Goal: Transaction & Acquisition: Purchase product/service

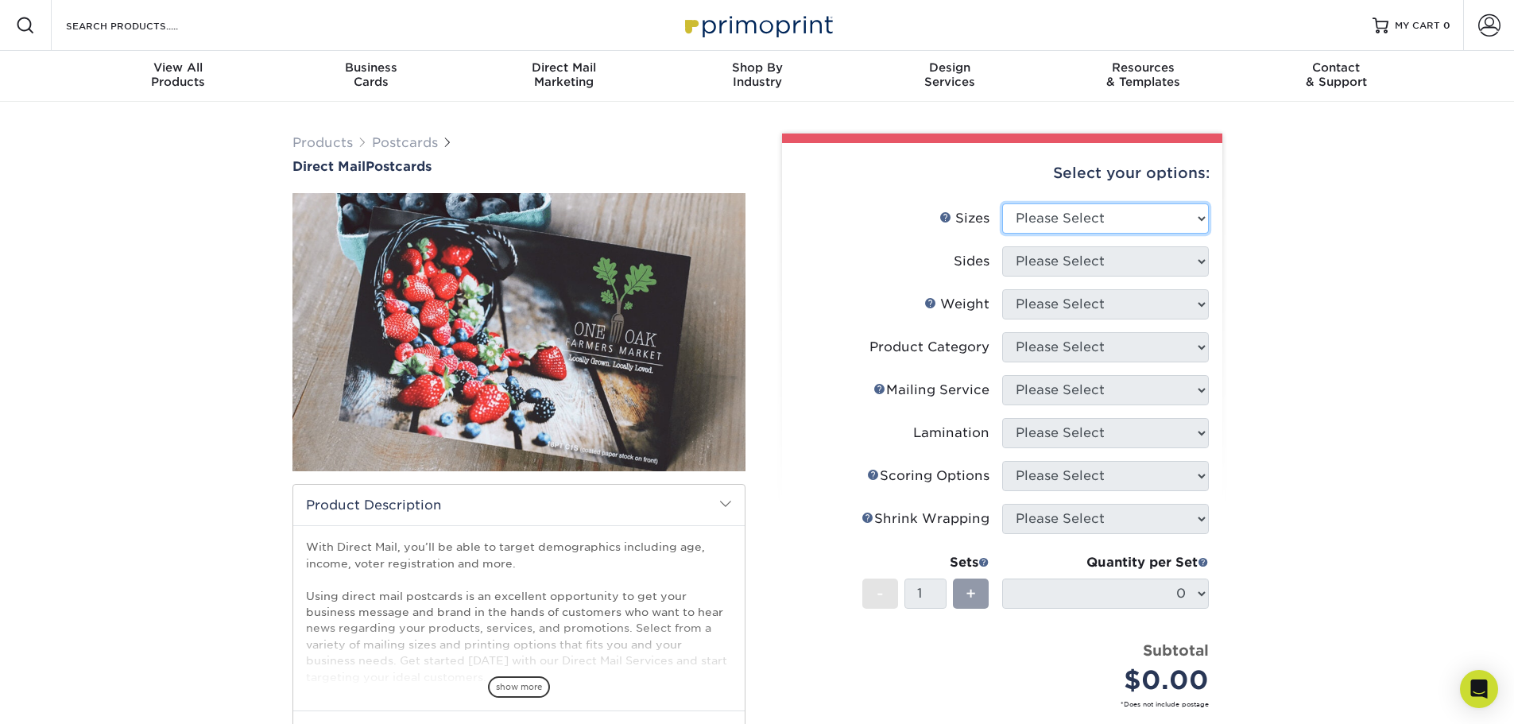
click at [1067, 203] on select "Please Select 1.5" x 7" 2" x 4" 2" x 6" 2" x 7" 2" x 8" 2.12" x 5.5" 2.12" x 5.…" at bounding box center [1105, 218] width 207 height 30
select select "6.00x9.00"
click at [1002, 203] on select "Please Select 1.5" x 7" 2" x 4" 2" x 6" 2" x 7" 2" x 8" 2.12" x 5.5" 2.12" x 5.…" at bounding box center [1105, 218] width 207 height 30
click at [1102, 246] on select "Please Select Print Both Sides Print Front Only" at bounding box center [1105, 261] width 207 height 30
select select "13abbda7-1d64-4f25-8bb2-c179b224825d"
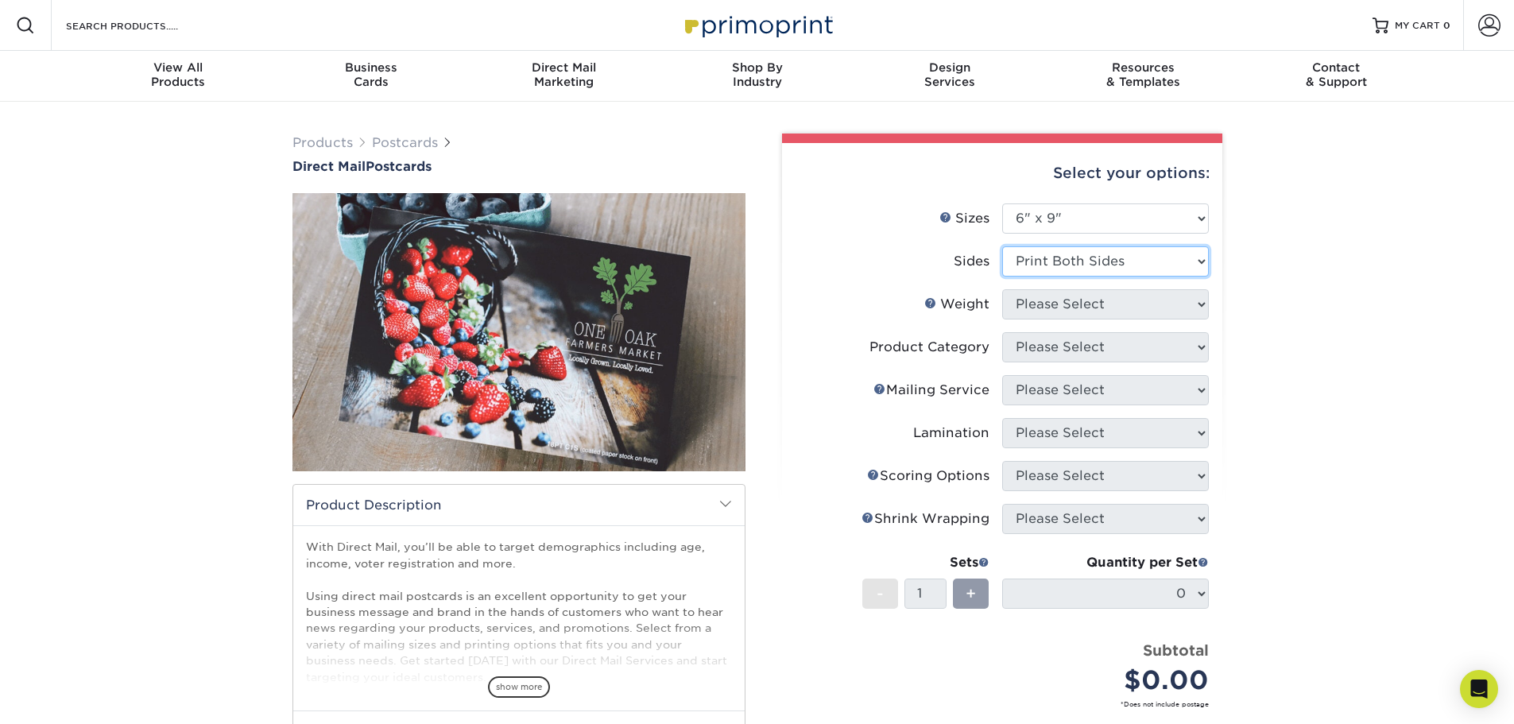
click at [1002, 246] on select "Please Select Print Both Sides Print Front Only" at bounding box center [1105, 261] width 207 height 30
click at [1183, 289] on select "Please Select 16PT 14PT 100LB 14PT Uncoated" at bounding box center [1105, 304] width 207 height 30
select select "16PT"
click at [1002, 289] on select "Please Select 16PT 14PT 100LB 14PT Uncoated" at bounding box center [1105, 304] width 207 height 30
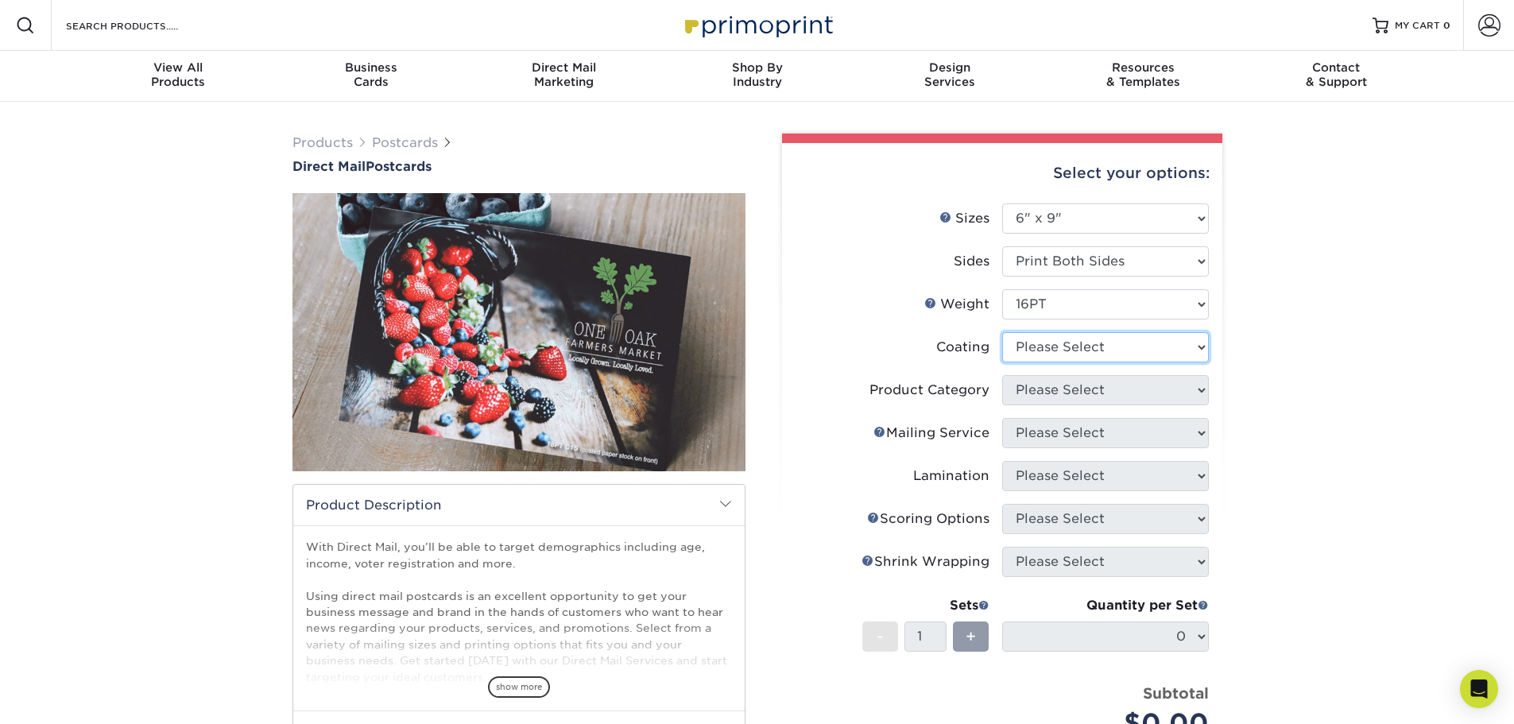
click at [1118, 332] on select at bounding box center [1105, 347] width 207 height 30
click at [1002, 332] on select at bounding box center [1105, 347] width 207 height 30
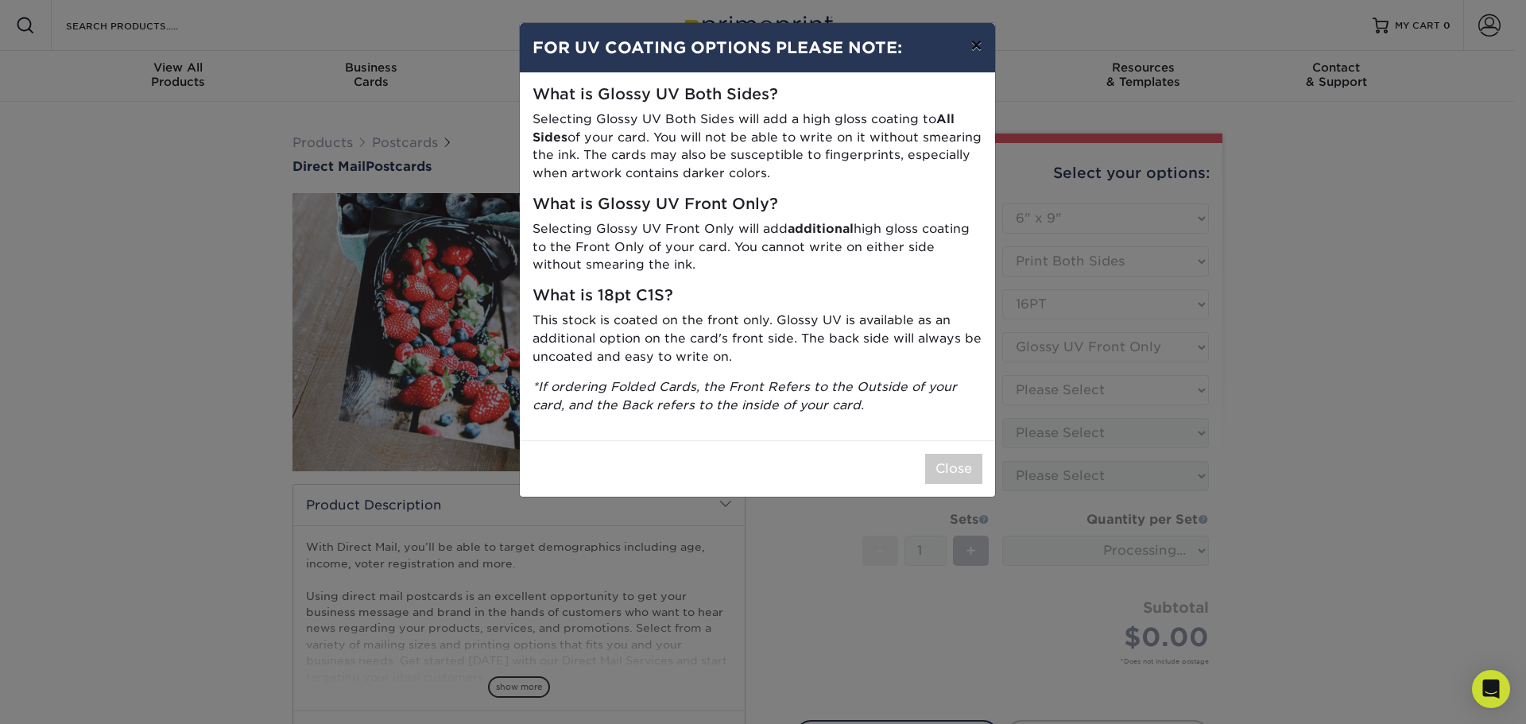
click at [977, 41] on button "×" at bounding box center [976, 45] width 37 height 45
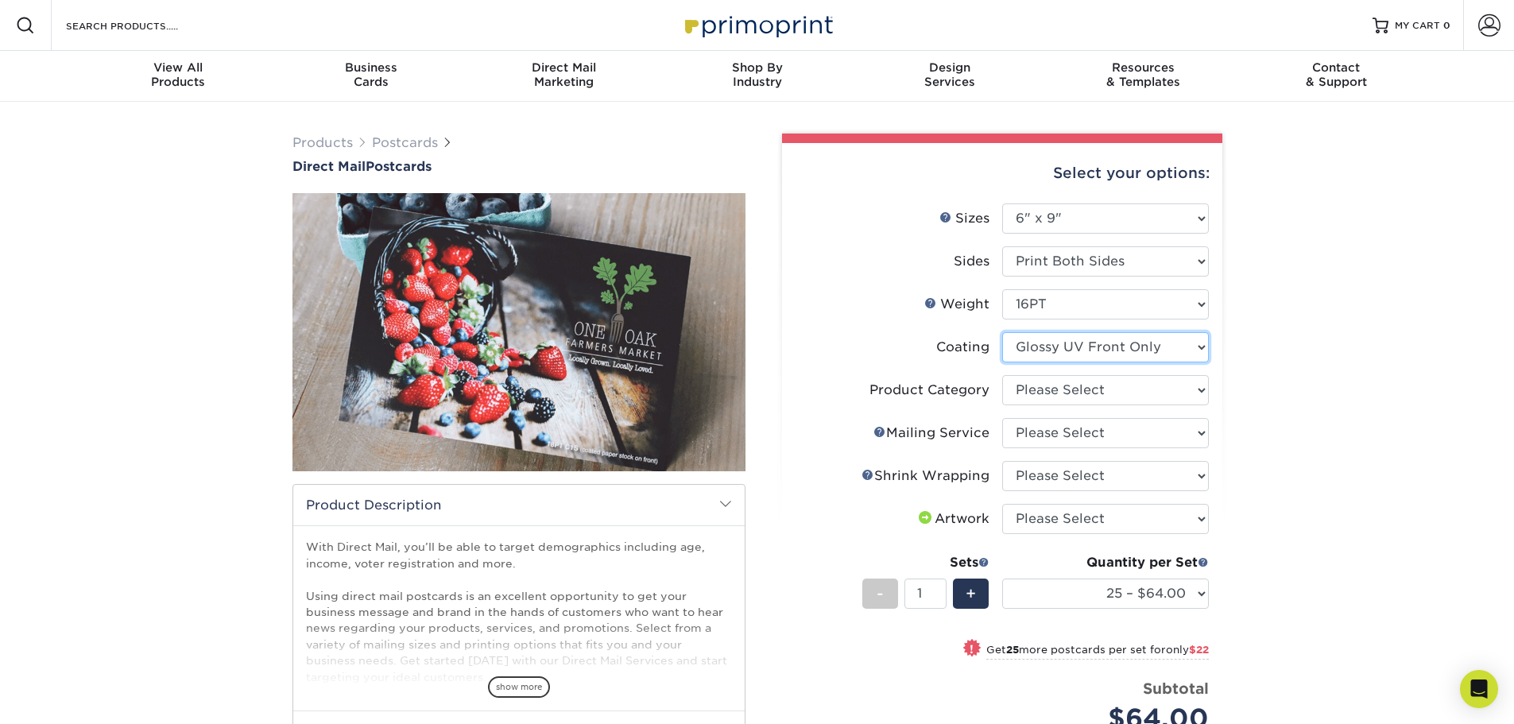
click at [1081, 332] on select at bounding box center [1105, 347] width 207 height 30
select select "3e7618de-abca-4bda-9f97-8b9129e913d8"
click at [1002, 332] on select at bounding box center [1105, 347] width 207 height 30
select select
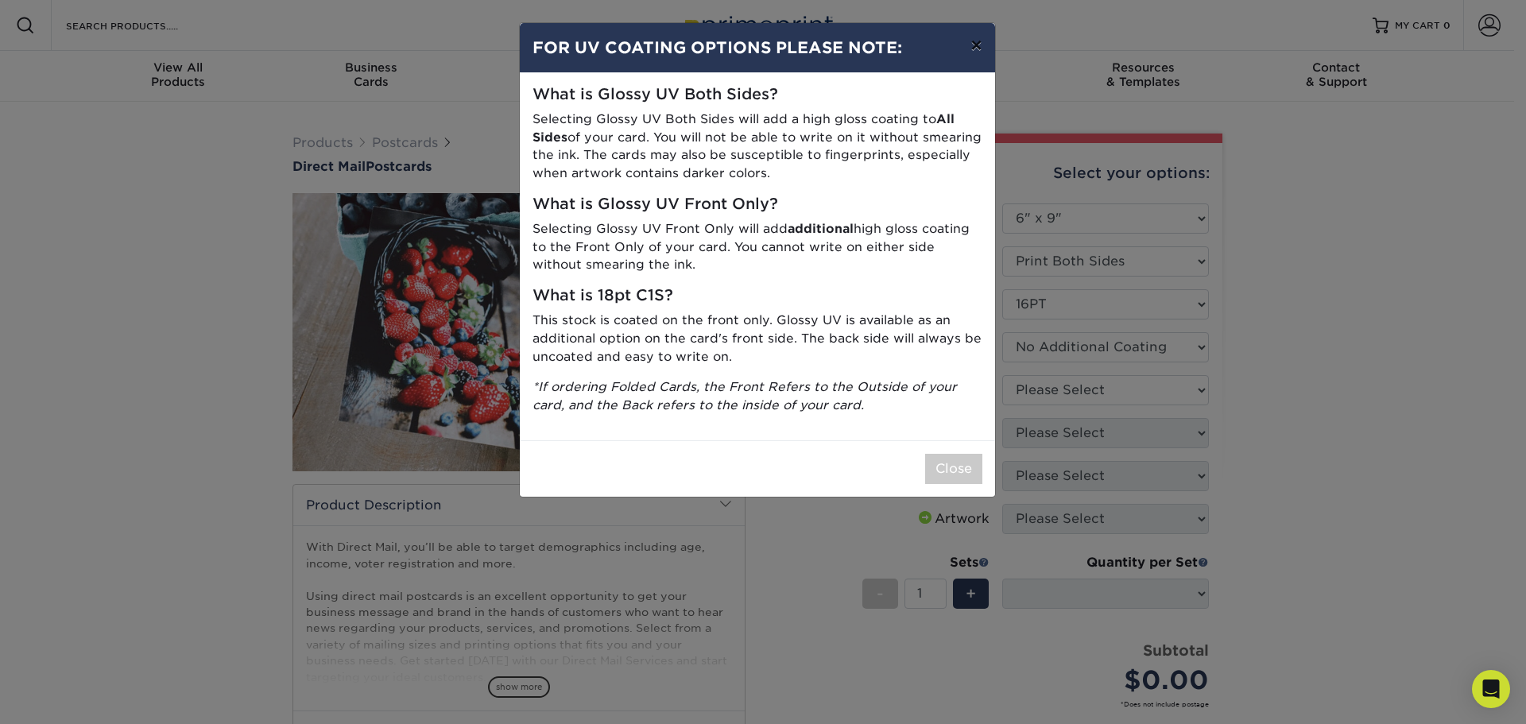
click at [980, 39] on button "×" at bounding box center [976, 45] width 37 height 45
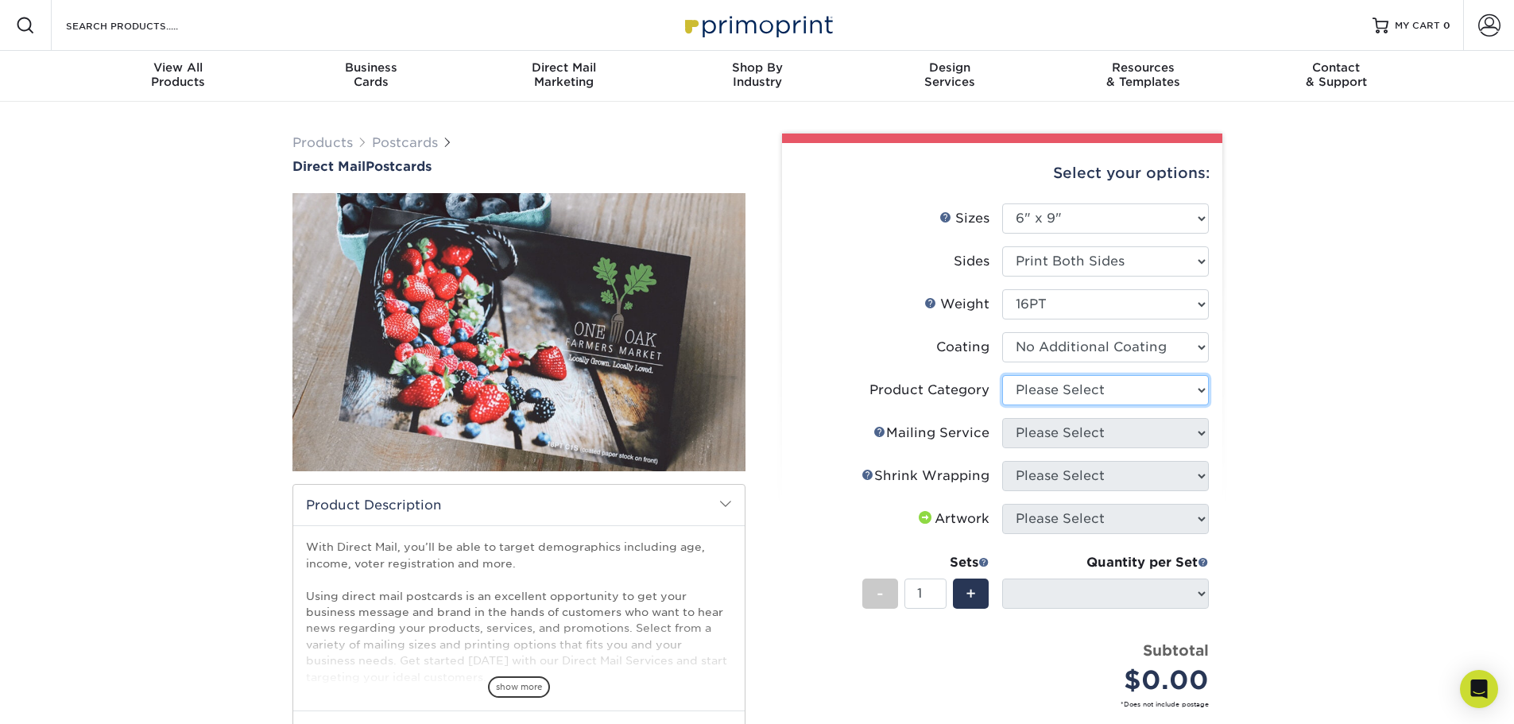
click at [1073, 375] on select "Please Select Postcards" at bounding box center [1105, 390] width 207 height 30
select select "9b7272e0-d6c8-4c3c-8e97-d3a1bcdab858"
click at [1002, 375] on select "Please Select Postcards" at bounding box center [1105, 390] width 207 height 30
